Goal: Task Accomplishment & Management: Complete application form

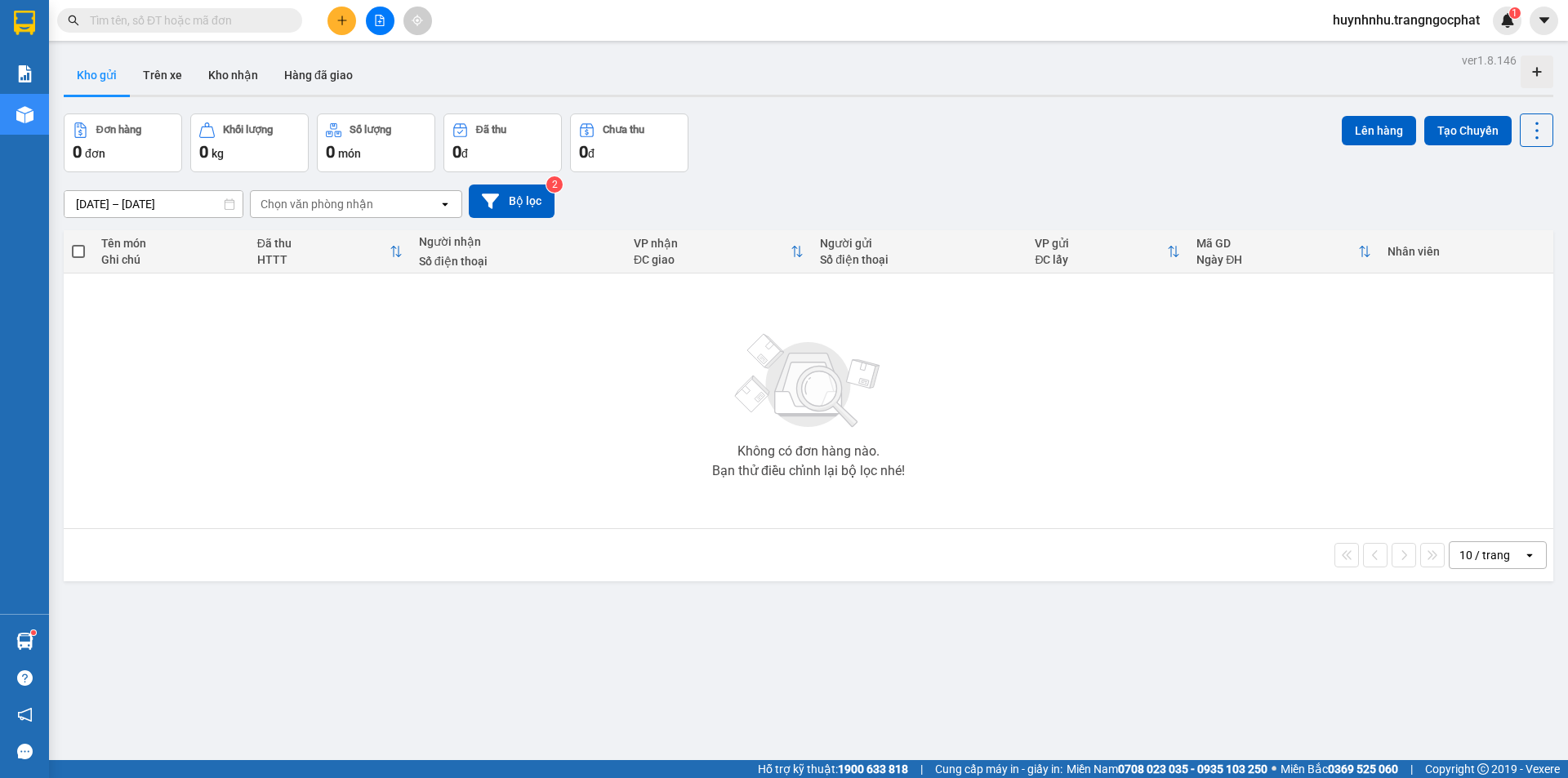
click at [171, 31] on span at bounding box center [180, 21] width 245 height 25
click at [171, 30] on span at bounding box center [180, 21] width 245 height 25
click at [177, 20] on input "text" at bounding box center [186, 21] width 193 height 18
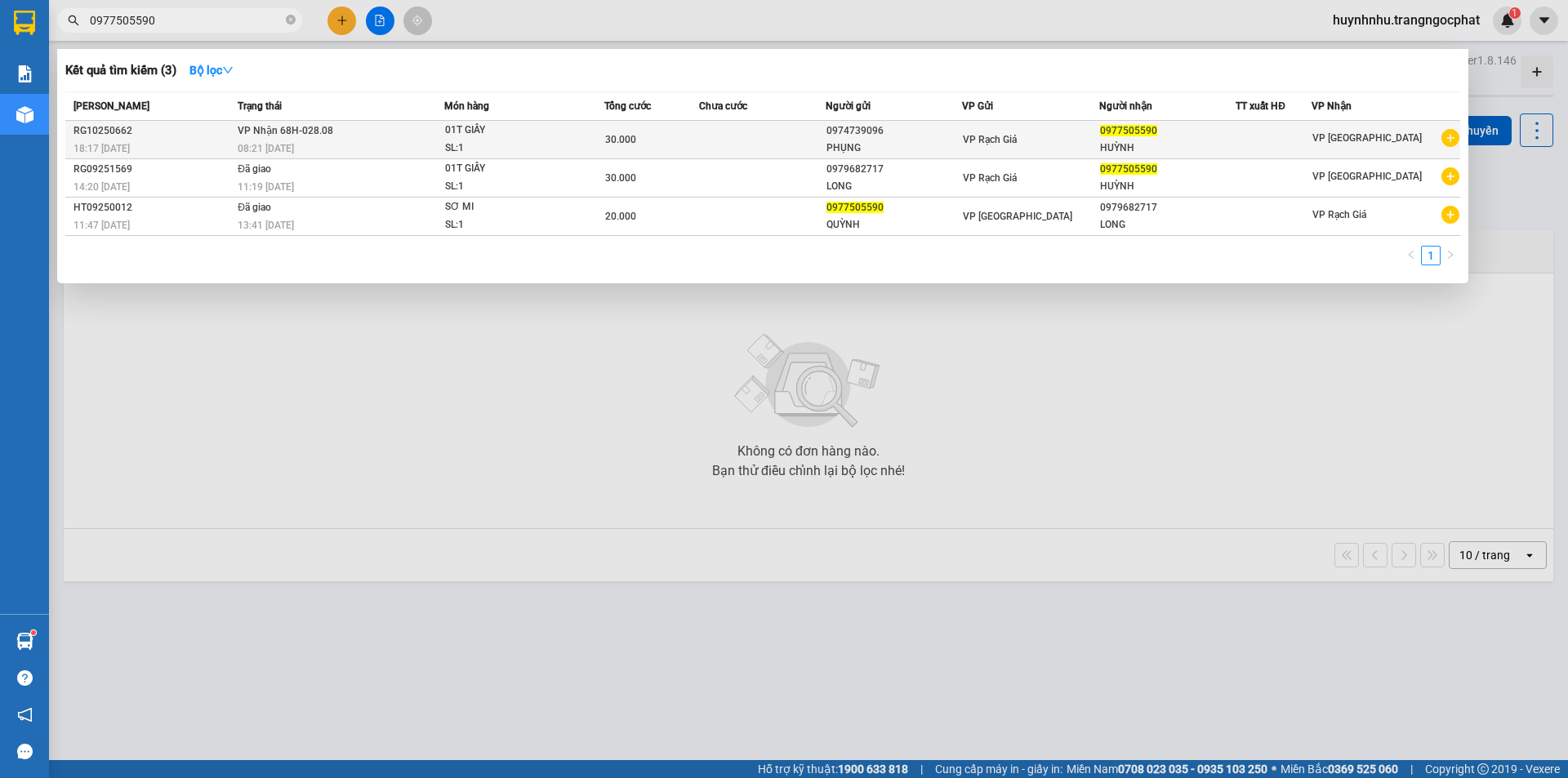
type input "0977505590"
click at [1118, 145] on div "HUỲNH" at bounding box center [1168, 148] width 136 height 17
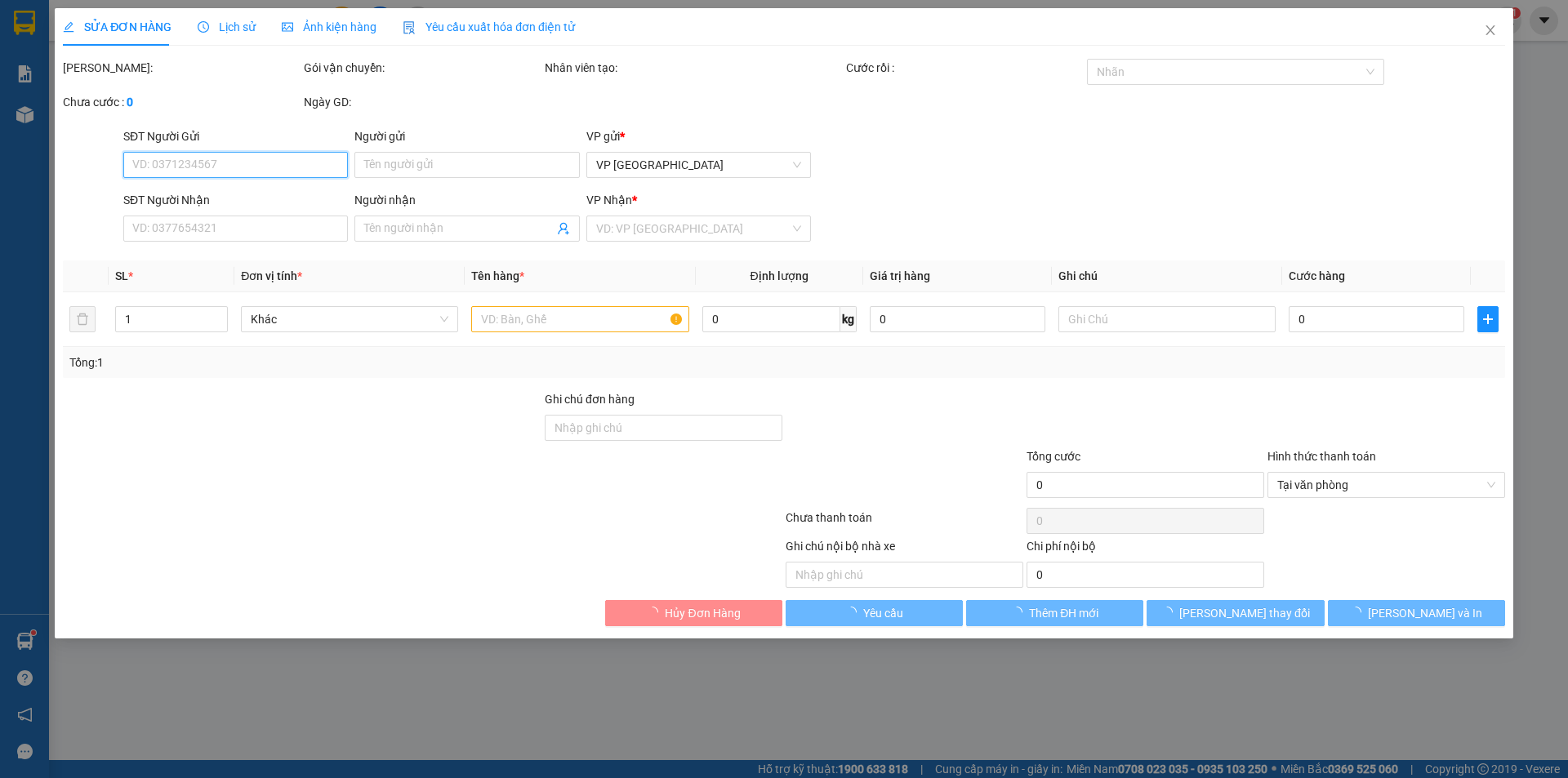
type input "0974739096"
type input "PHỤNG"
type input "0977505590"
type input "HUỲNH"
type input "30.000"
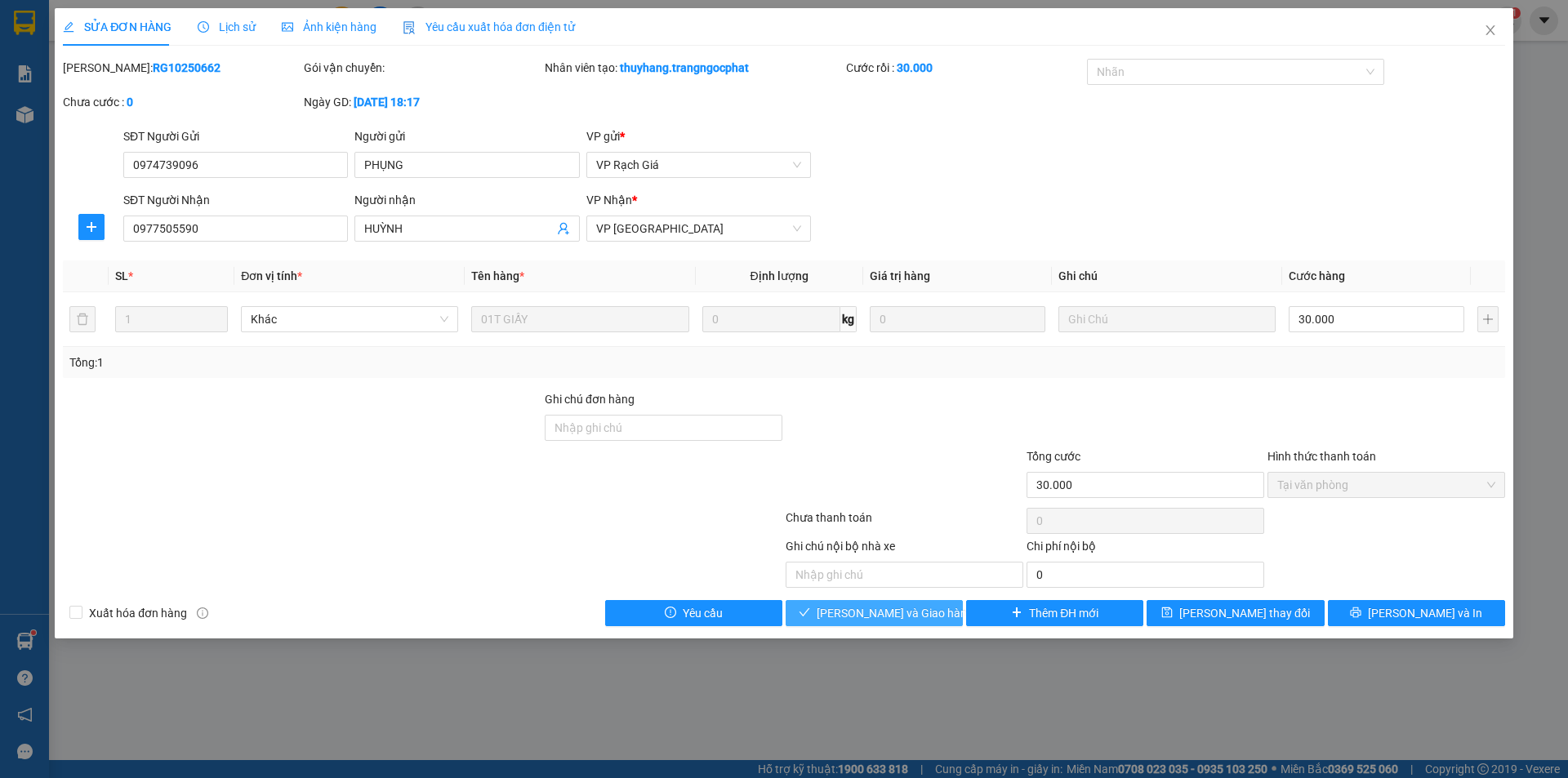
click at [916, 606] on span "[PERSON_NAME] và Giao hàng" at bounding box center [895, 613] width 157 height 18
